Goal: Navigation & Orientation: Go to known website

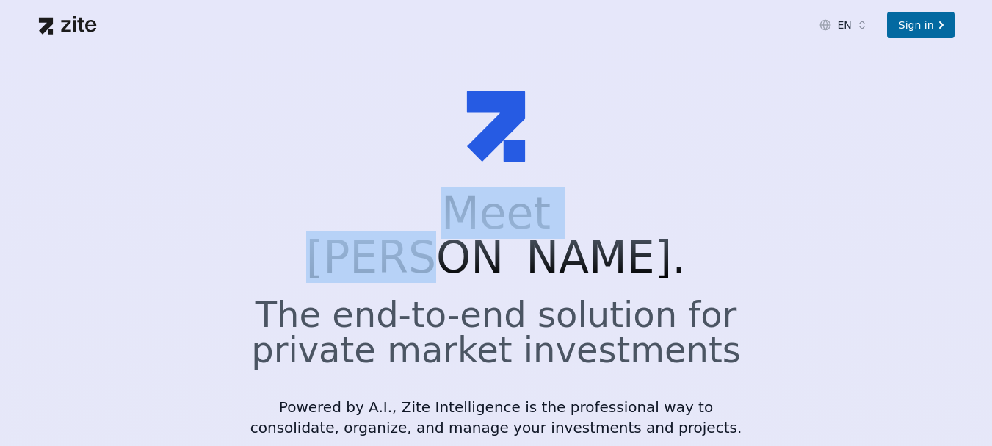
drag, startPoint x: 422, startPoint y: 82, endPoint x: 583, endPoint y: 173, distance: 184.9
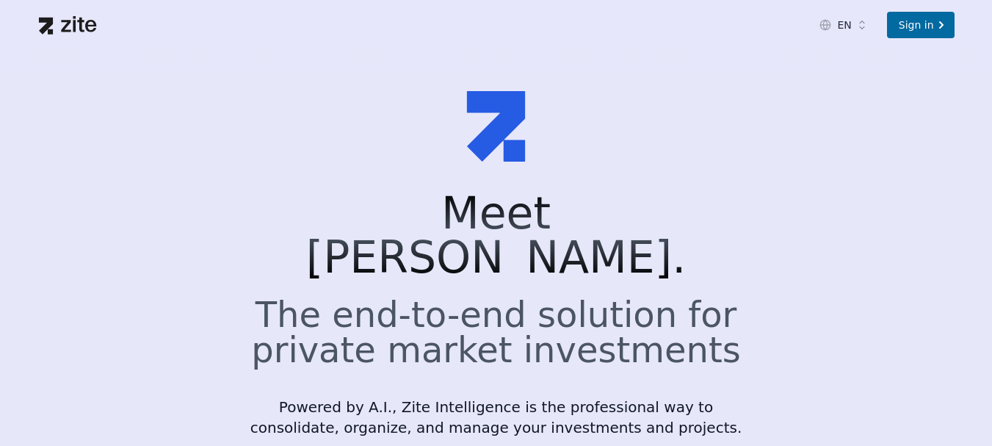
click at [857, 27] on html "EN Sign in Meet Zite. The end-to-end solution for private market investments Po…" at bounding box center [496, 223] width 992 height 446
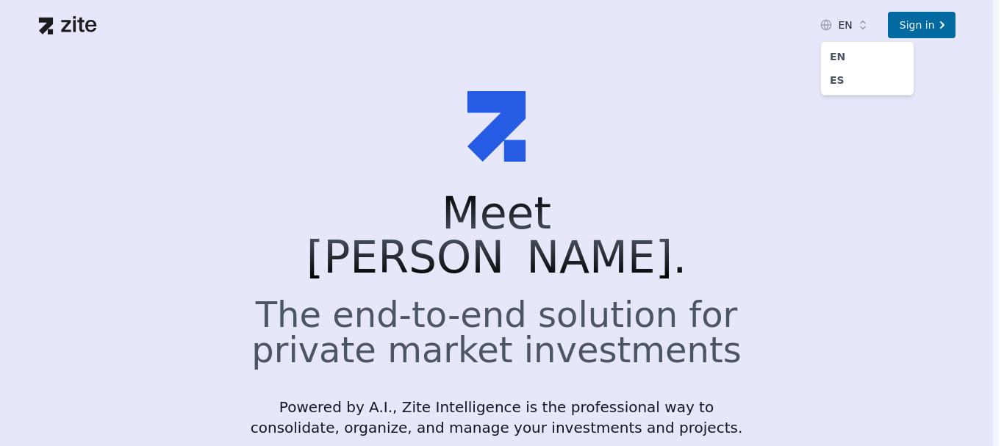
click at [836, 82] on link "ES" at bounding box center [866, 80] width 75 height 15
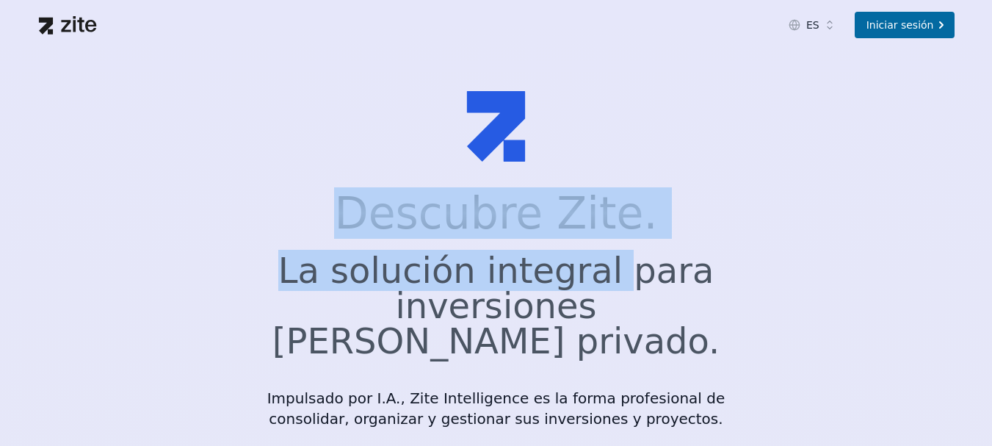
drag, startPoint x: 383, startPoint y: 192, endPoint x: 613, endPoint y: 253, distance: 237.7
click at [612, 251] on div "Descubre Zite. La solución integral para inversiones [PERSON_NAME] privado. Imp…" at bounding box center [497, 310] width 494 height 238
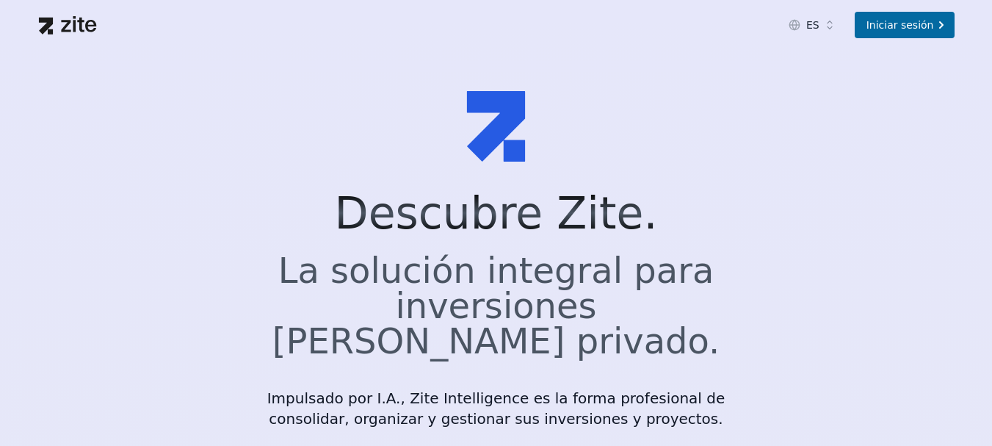
click at [898, 22] on div "Iniciar sesión" at bounding box center [905, 25] width 100 height 26
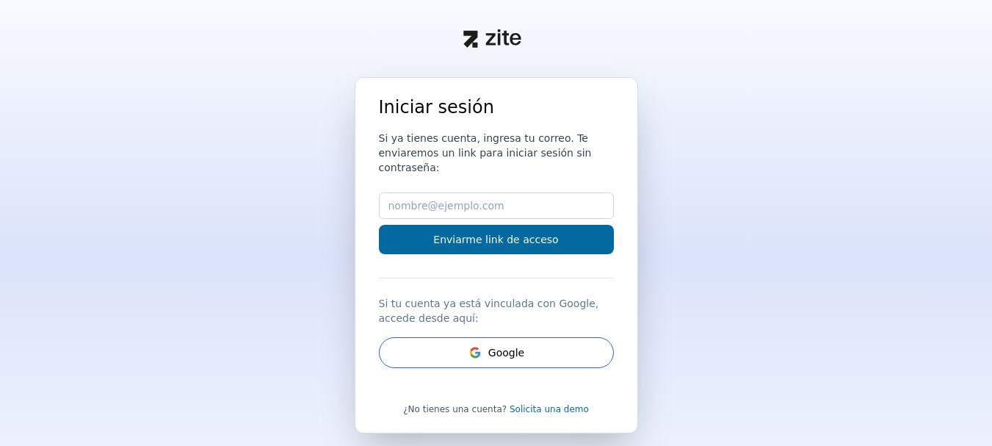
drag, startPoint x: 431, startPoint y: 20, endPoint x: 362, endPoint y: 4, distance: 70.8
click at [427, 18] on div at bounding box center [496, 38] width 940 height 77
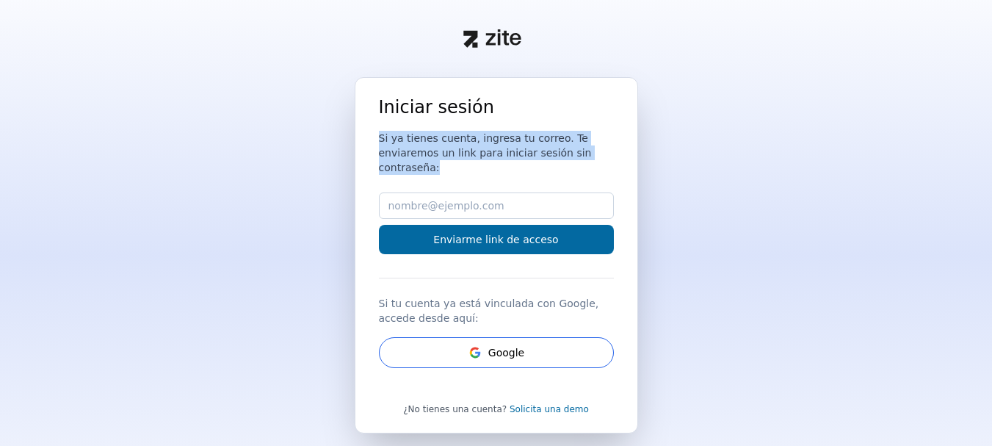
drag, startPoint x: 367, startPoint y: 142, endPoint x: 587, endPoint y: 162, distance: 221.3
click at [587, 162] on div "Iniciar sesión Si ya tienes cuenta, ingresa tu correo. Te enviaremos un link pa…" at bounding box center [497, 255] width 284 height 356
click at [587, 162] on div "Iniciar sesión Si ya tienes cuenta, ingresa tu correo. Te enviaremos un link pa…" at bounding box center [496, 238] width 235 height 284
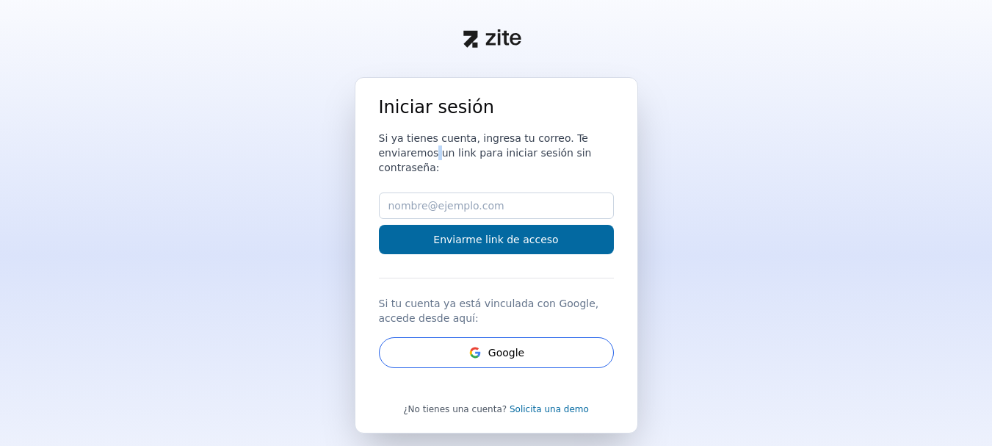
drag, startPoint x: 365, startPoint y: 149, endPoint x: 631, endPoint y: 143, distance: 266.0
click at [631, 143] on div "Iniciar sesión Si ya tienes cuenta, ingresa tu correo. Te enviaremos un link pa…" at bounding box center [497, 255] width 284 height 356
click at [630, 144] on div "Iniciar sesión Si ya tienes cuenta, ingresa tu correo. Te enviaremos un link pa…" at bounding box center [497, 255] width 284 height 356
